Goal: Transaction & Acquisition: Obtain resource

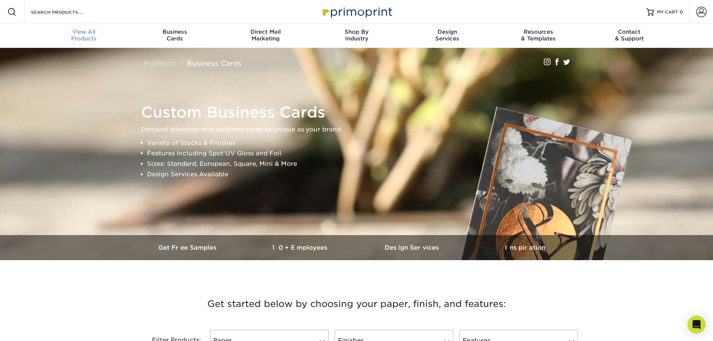
click at [92, 31] on span "View All" at bounding box center [84, 31] width 91 height 7
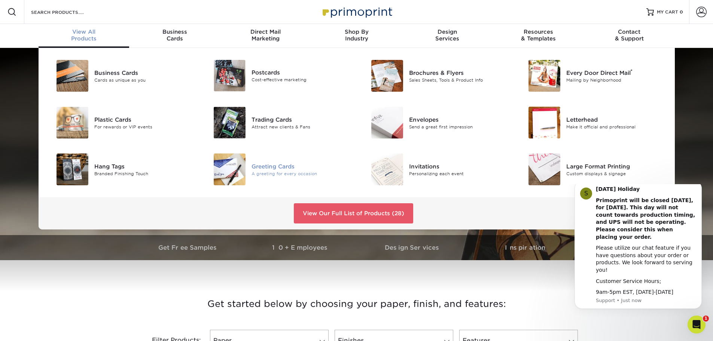
click at [284, 164] on div "Greeting Cards" at bounding box center [301, 166] width 99 height 8
click at [354, 215] on link "View Our Full List of Products (28)" at bounding box center [353, 213] width 119 height 20
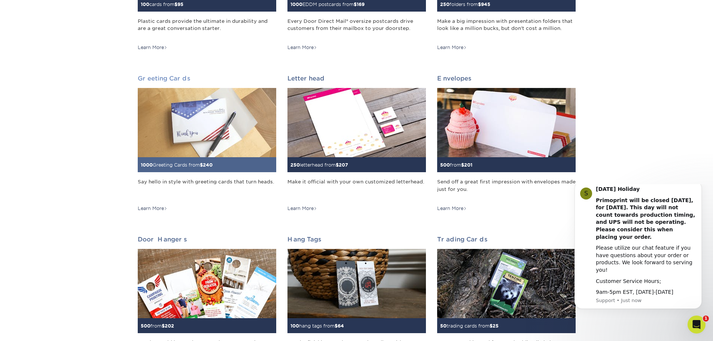
scroll to position [374, 0]
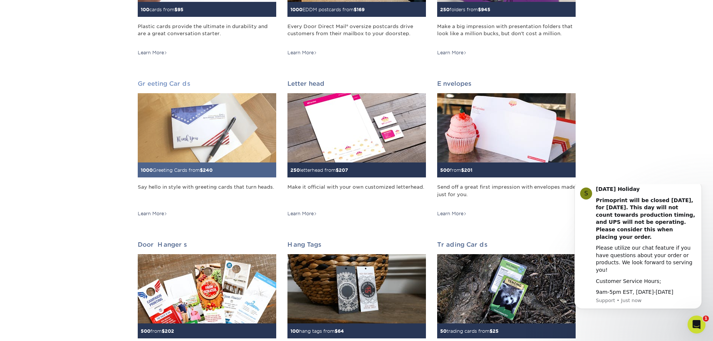
click at [220, 133] on img at bounding box center [207, 127] width 139 height 69
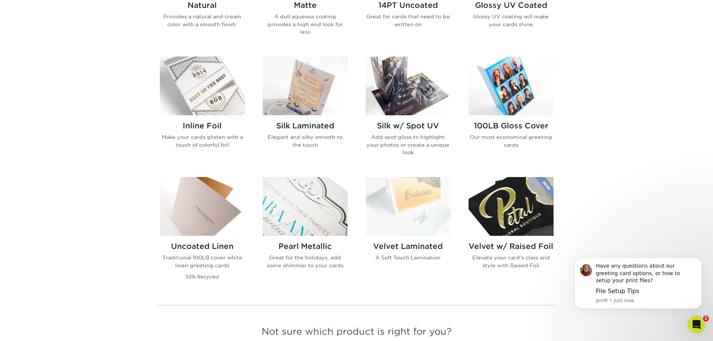
scroll to position [449, 0]
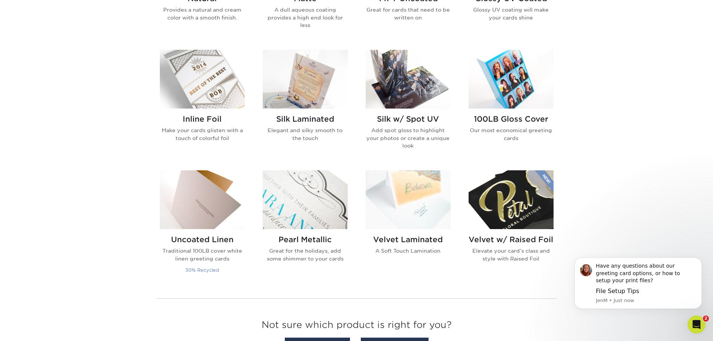
click at [201, 252] on p "Traditional 100LB cover white linen greeting cards" at bounding box center [202, 254] width 85 height 15
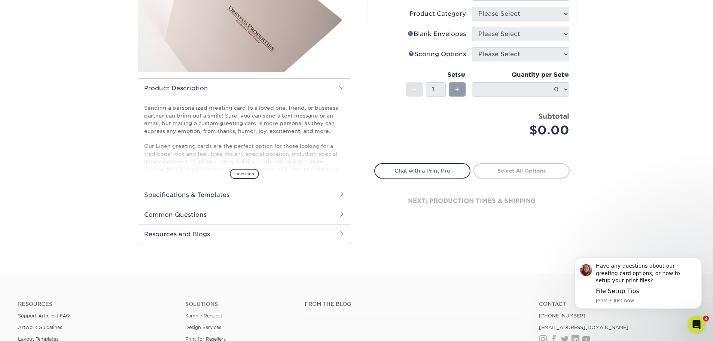
scroll to position [187, 0]
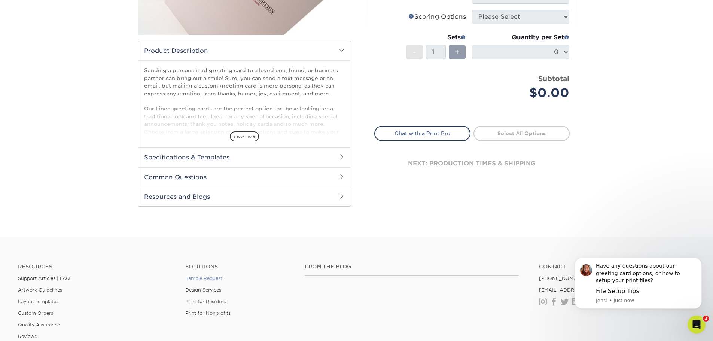
click at [213, 276] on link "Sample Request" at bounding box center [203, 279] width 37 height 6
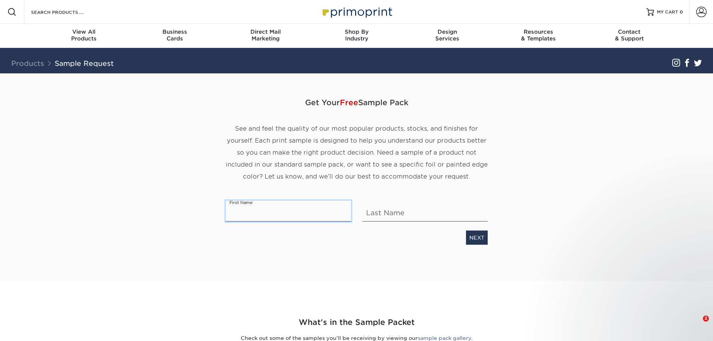
click at [258, 215] on input "text" at bounding box center [288, 211] width 125 height 21
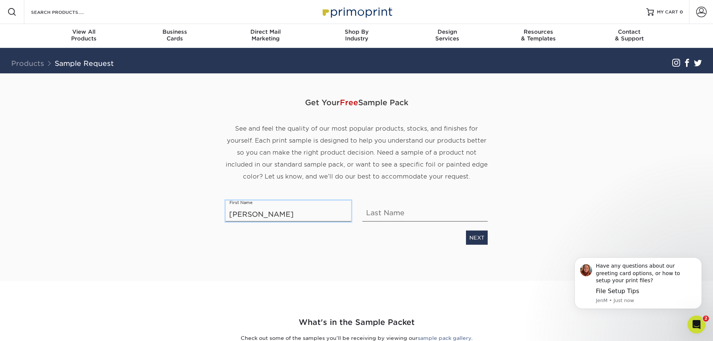
type input "Michelle"
type input "Manzo"
click at [480, 240] on link "NEXT" at bounding box center [477, 238] width 22 height 14
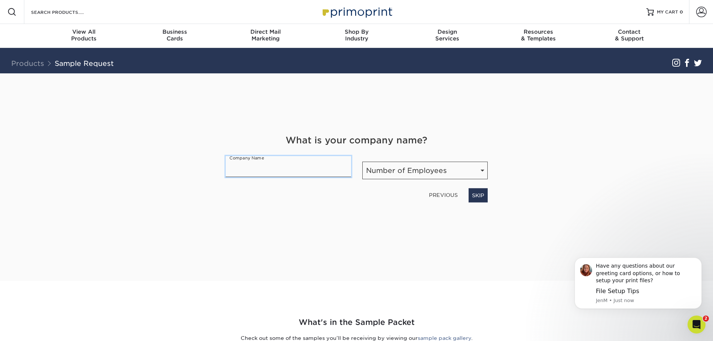
click at [246, 168] on input "text" at bounding box center [288, 166] width 125 height 21
type input "kluiQ"
click at [483, 171] on select "Number of Employees Self-employed 1-10 employees 11-50 employees 51-200 employe…" at bounding box center [424, 171] width 125 height 18
select select "1-10"
click at [362, 162] on select "Number of Employees Self-employed 1-10 employees 11-50 employees 51-200 employe…" at bounding box center [424, 171] width 125 height 18
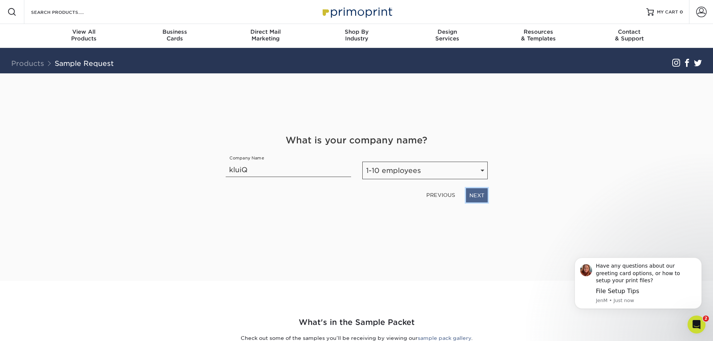
click at [483, 194] on link "NEXT" at bounding box center [477, 195] width 22 height 14
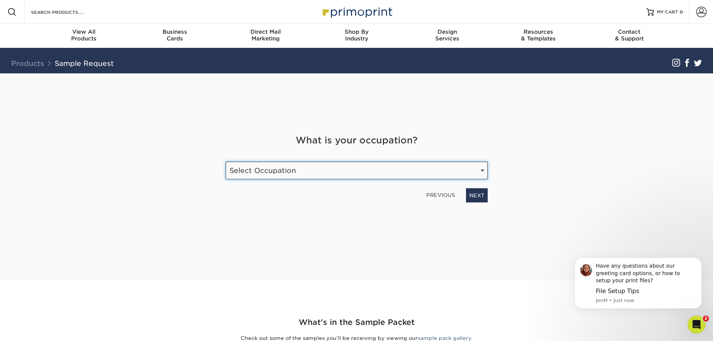
click at [484, 168] on select "Select Occupation Agency Automotive Blogger Cleaning Services Construction Educ…" at bounding box center [357, 171] width 262 height 18
select select "Marketing"
click at [226, 162] on select "Select Occupation Agency Automotive Blogger Cleaning Services Construction Educ…" at bounding box center [357, 171] width 262 height 18
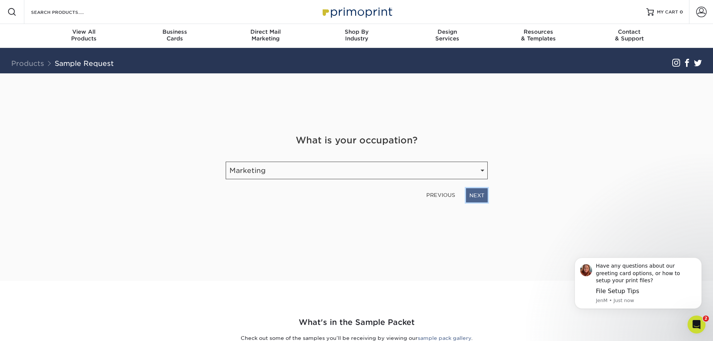
click at [473, 193] on link "NEXT" at bounding box center [477, 195] width 22 height 14
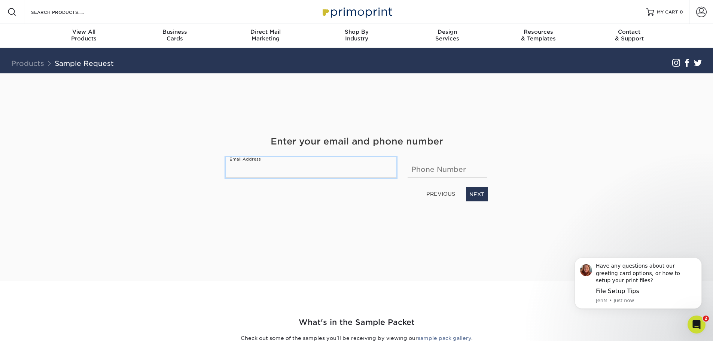
click at [263, 169] on input "email" at bounding box center [311, 167] width 171 height 21
type input "michellemanzo@hotmail.com"
type input "5868556103"
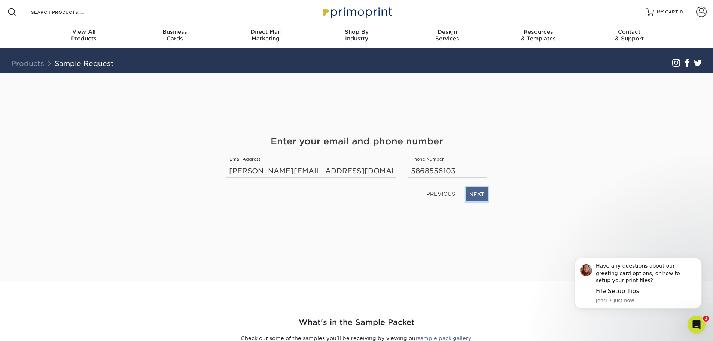
click at [473, 194] on link "NEXT" at bounding box center [477, 194] width 22 height 14
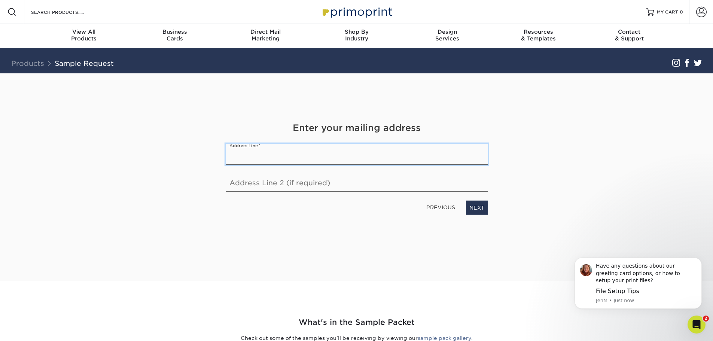
click at [280, 151] on input "text" at bounding box center [357, 154] width 262 height 21
type input "2006 Cole Street"
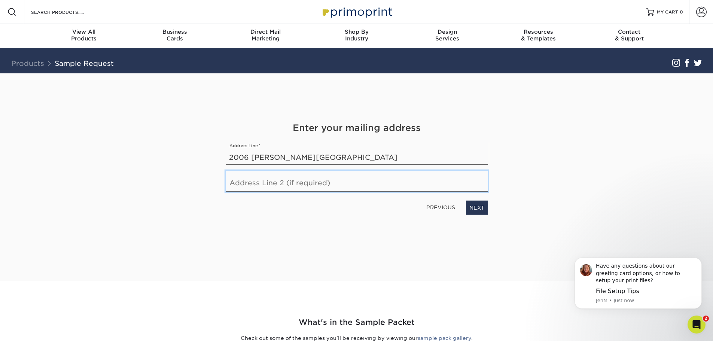
click at [267, 183] on input "text" at bounding box center [357, 181] width 262 height 21
type input "Birmingham, MI 48009"
click at [476, 207] on link "NEXT" at bounding box center [477, 208] width 22 height 14
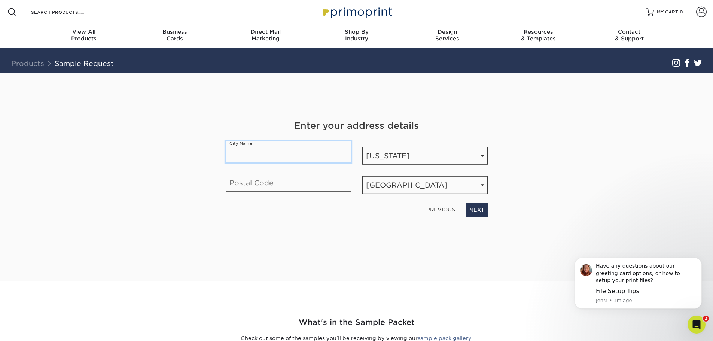
click at [244, 149] on input "text" at bounding box center [288, 152] width 125 height 21
type input "Birmingham"
type input "48009"
click at [477, 210] on link "NEXT" at bounding box center [477, 210] width 22 height 14
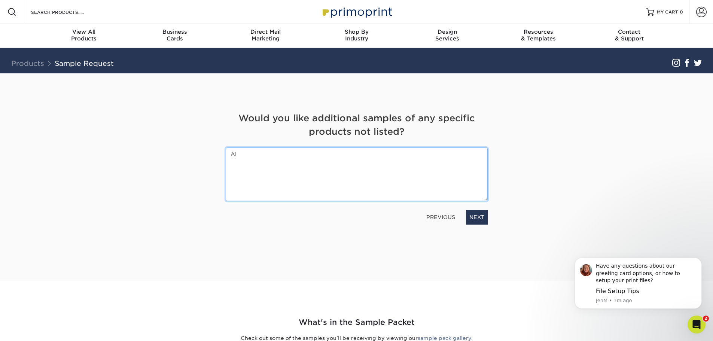
type textarea "A"
type textarea "O"
type textarea "Interested in 5x7 blank folded cards that can be customized with our logo"
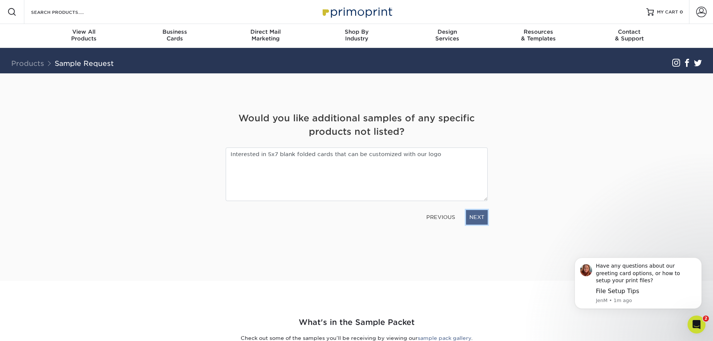
click at [485, 217] on link "NEXT" at bounding box center [477, 217] width 22 height 14
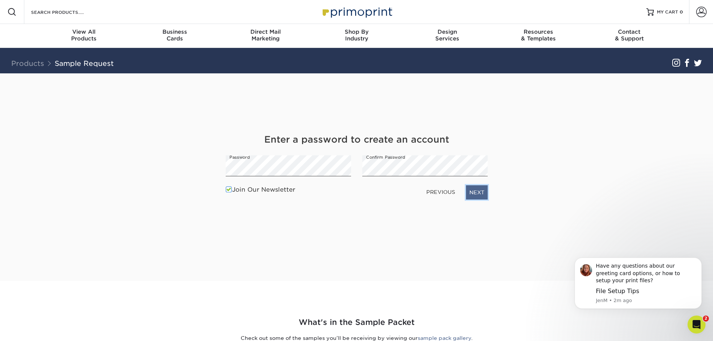
click at [477, 189] on link "NEXT" at bounding box center [477, 192] width 22 height 14
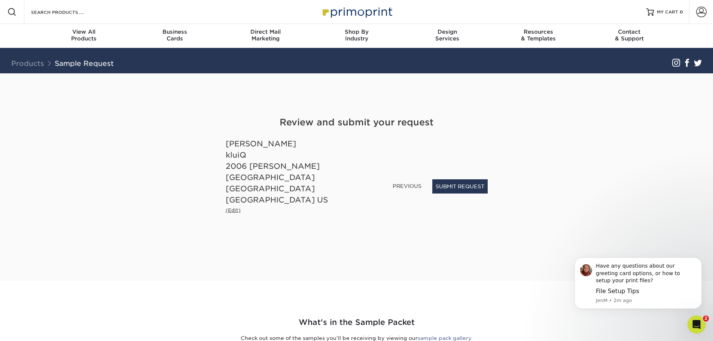
click at [235, 207] on small "(Edit)" at bounding box center [233, 210] width 15 height 6
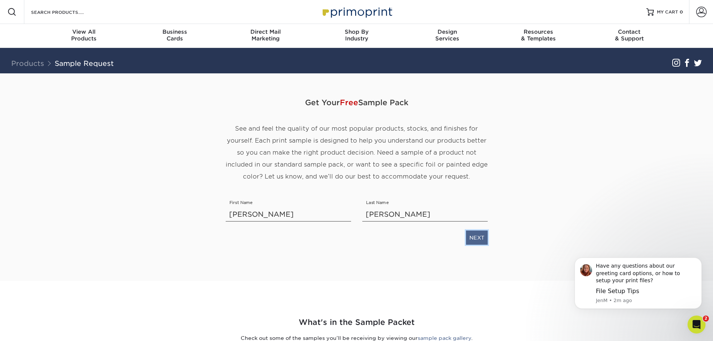
click at [472, 236] on link "NEXT" at bounding box center [477, 238] width 22 height 14
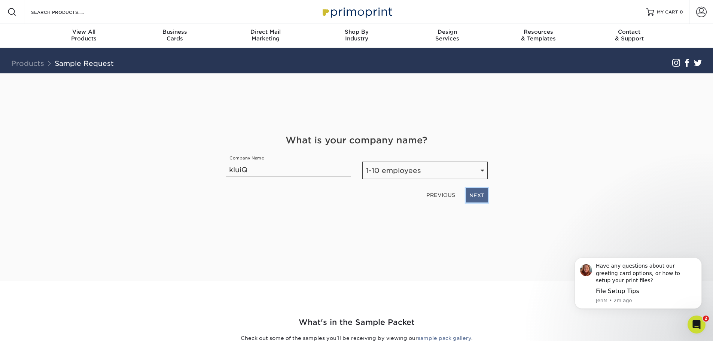
click at [471, 195] on link "NEXT" at bounding box center [477, 195] width 22 height 14
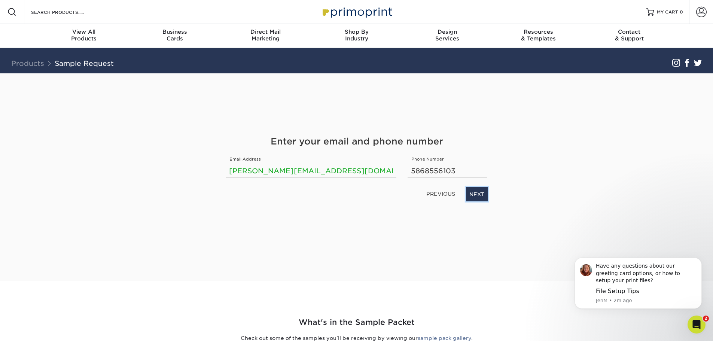
click at [471, 195] on link "NEXT" at bounding box center [477, 194] width 22 height 14
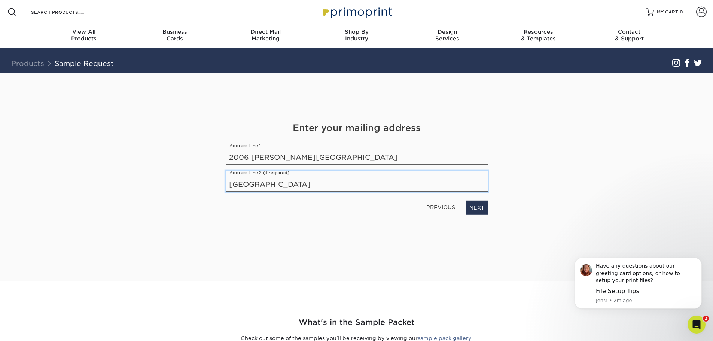
drag, startPoint x: 326, startPoint y: 185, endPoint x: 189, endPoint y: 184, distance: 136.7
click at [189, 184] on div "Get Your Free Sample Pack See and feel the quality of our most popular products…" at bounding box center [357, 176] width 438 height 207
click at [485, 209] on link "NEXT" at bounding box center [477, 208] width 22 height 14
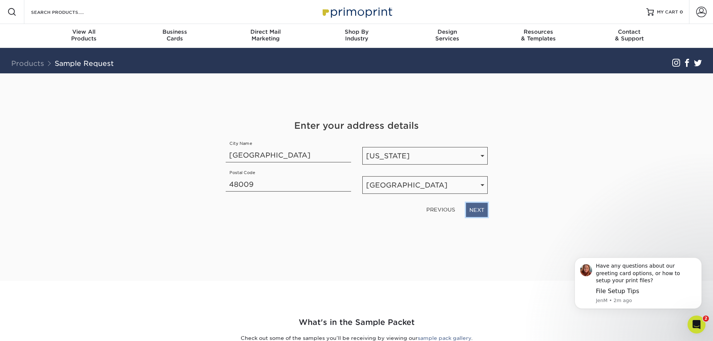
click at [482, 209] on link "NEXT" at bounding box center [477, 210] width 22 height 14
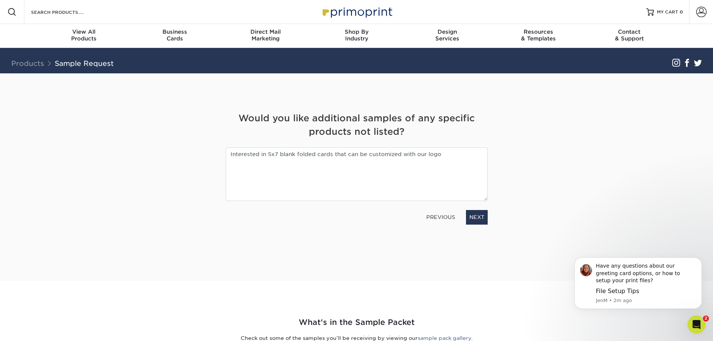
click at [482, 209] on div "PREVIOUS NEXT" at bounding box center [356, 215] width 273 height 17
click at [480, 216] on link "NEXT" at bounding box center [477, 217] width 22 height 14
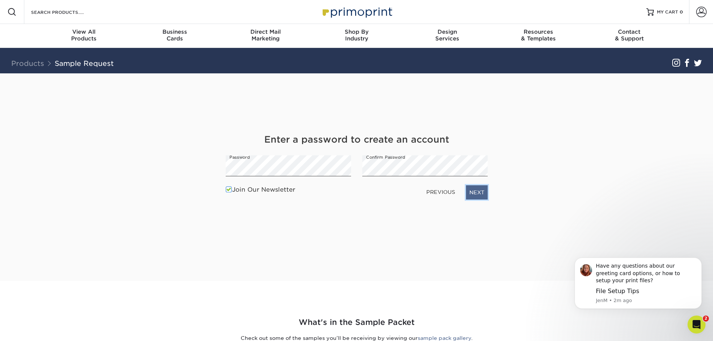
click at [480, 193] on link "NEXT" at bounding box center [477, 192] width 22 height 14
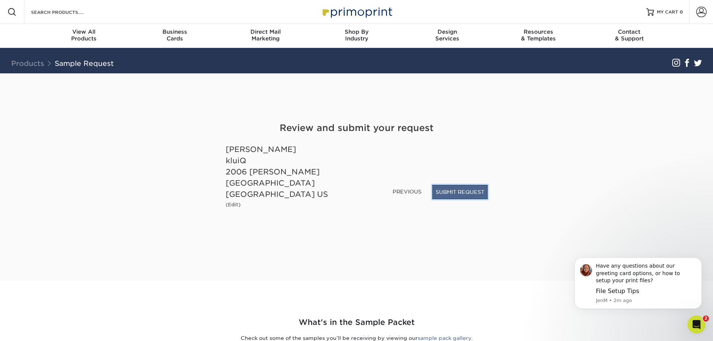
click at [467, 198] on button "SUBMIT REQUEST" at bounding box center [459, 192] width 55 height 14
